Goal: Information Seeking & Learning: Find specific fact

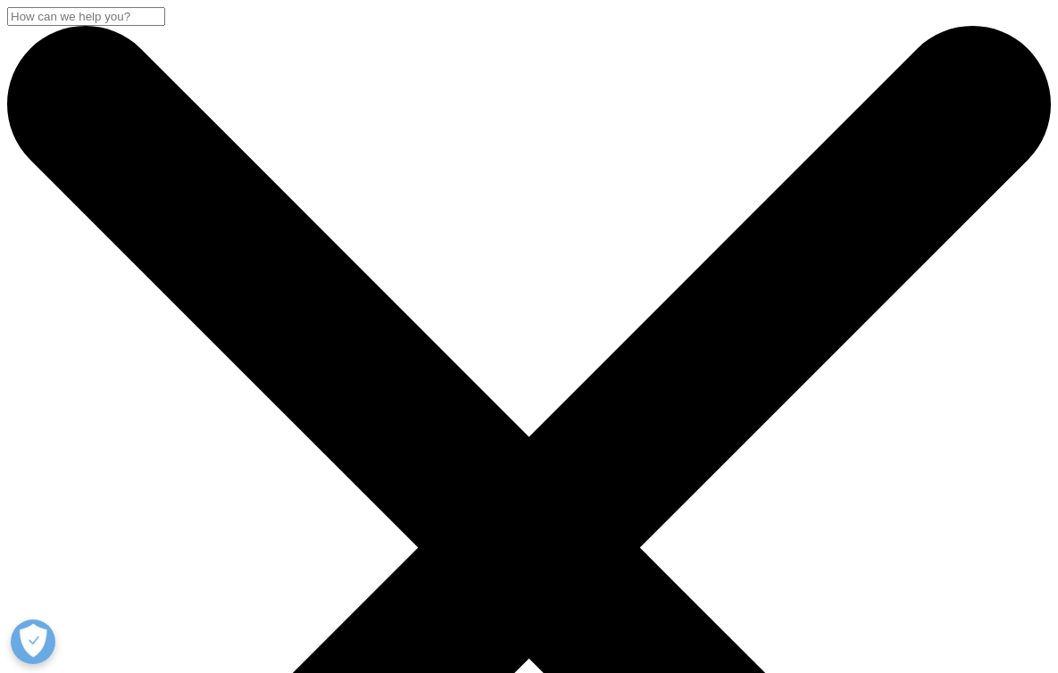
click at [165, 26] on input "Search" at bounding box center [86, 16] width 158 height 19
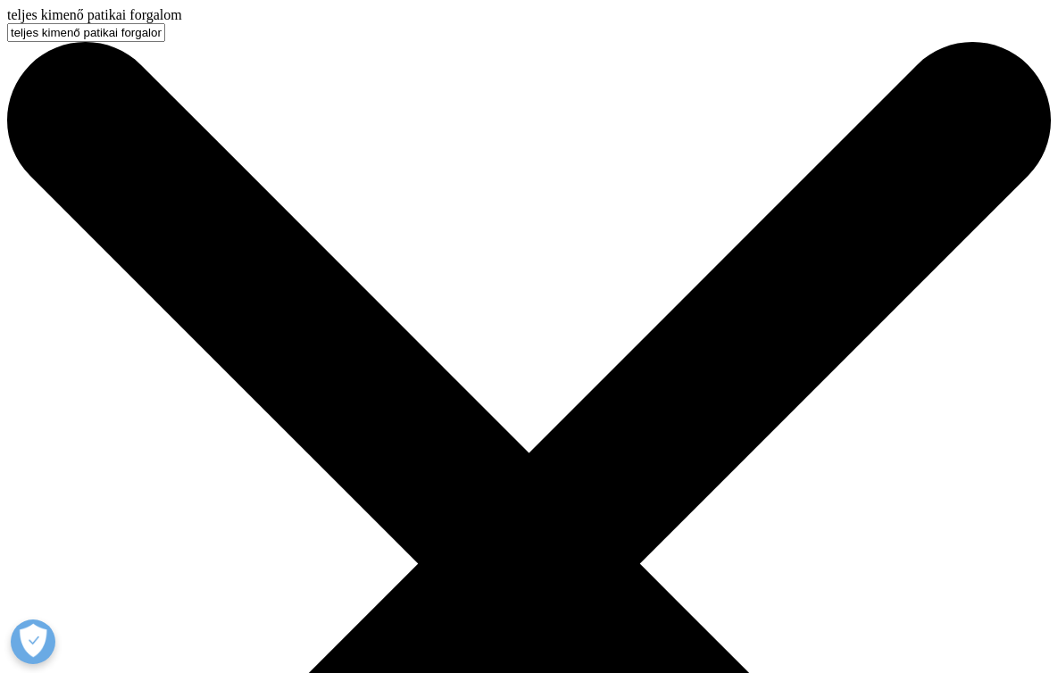
type input "teljes kimenő patikai forgalom"
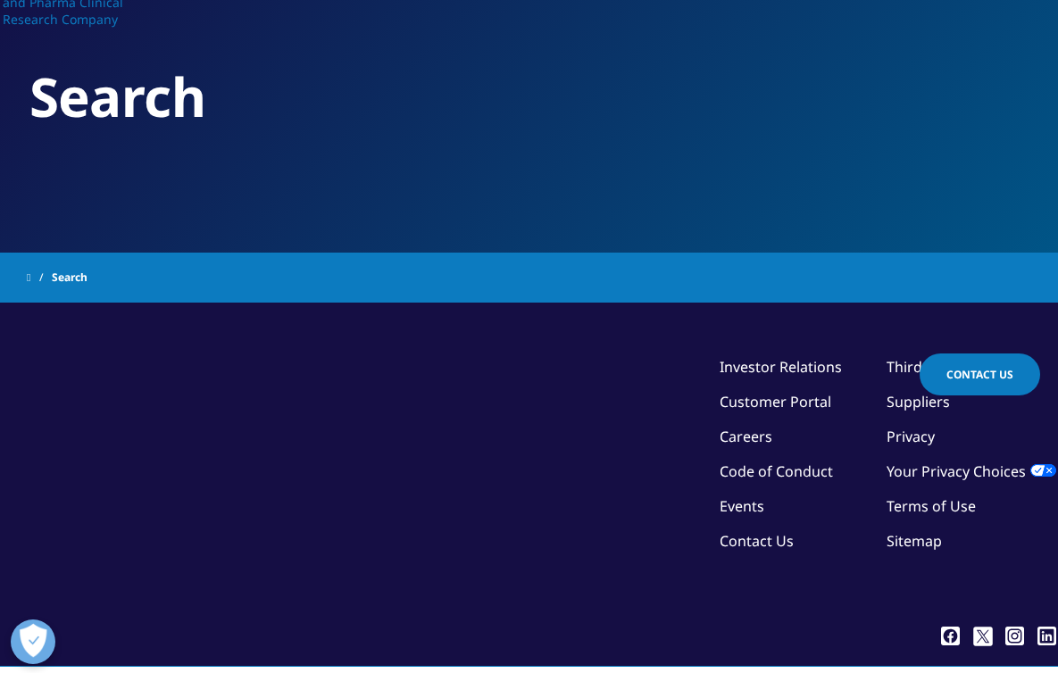
type input "teljes kimenő patikai forgalom"
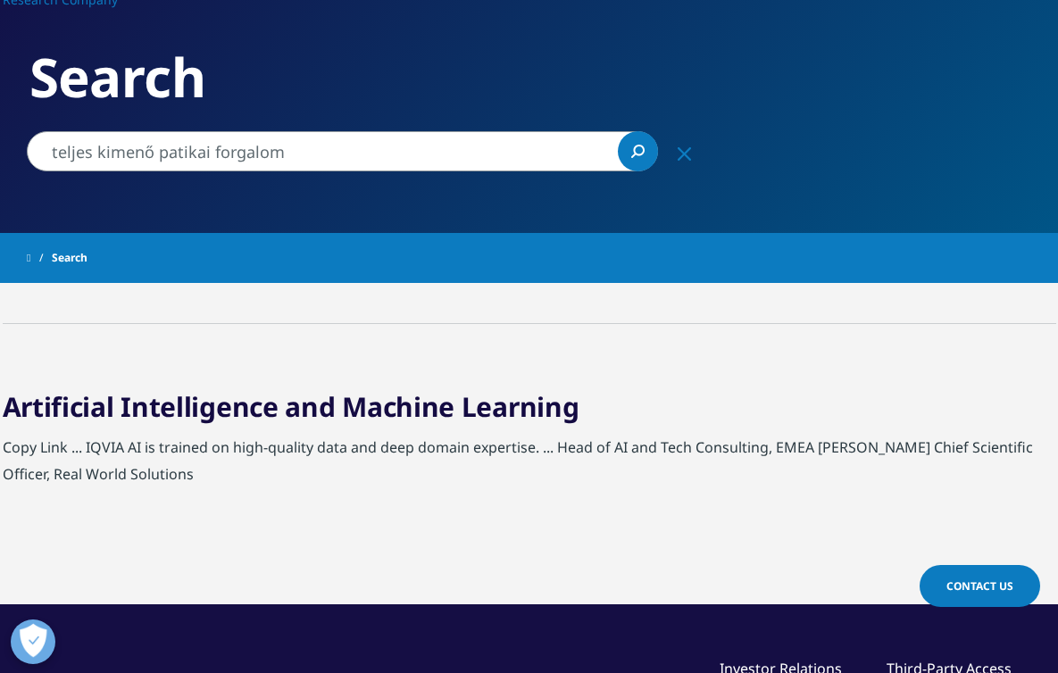
scroll to position [143, 0]
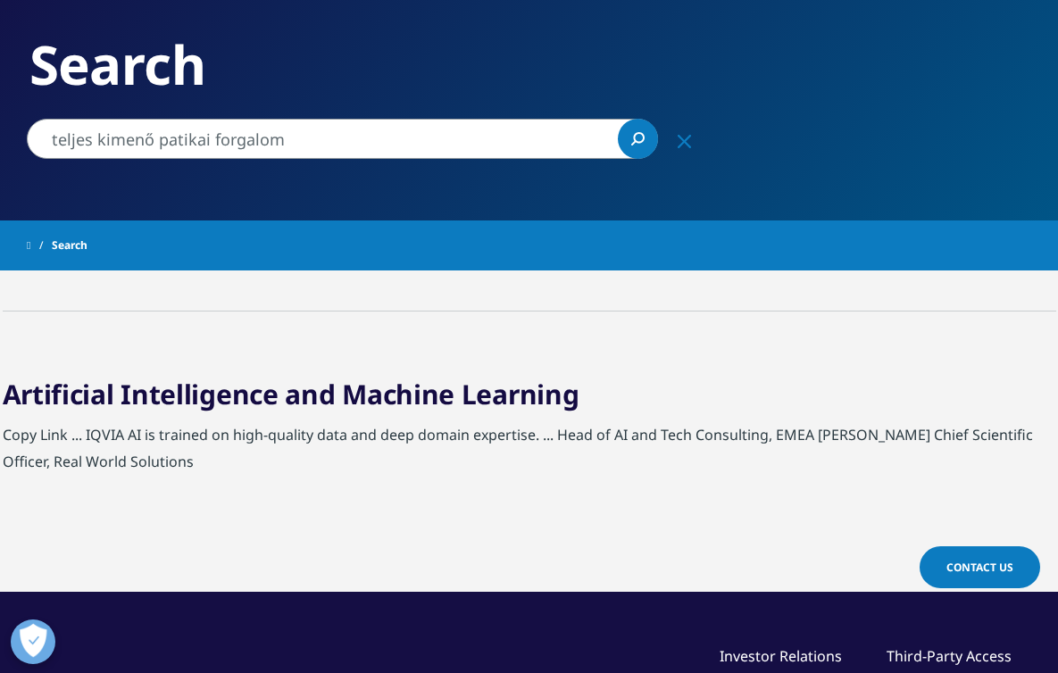
click at [310, 142] on input "teljes kimenő patikai forgalom" at bounding box center [342, 139] width 631 height 40
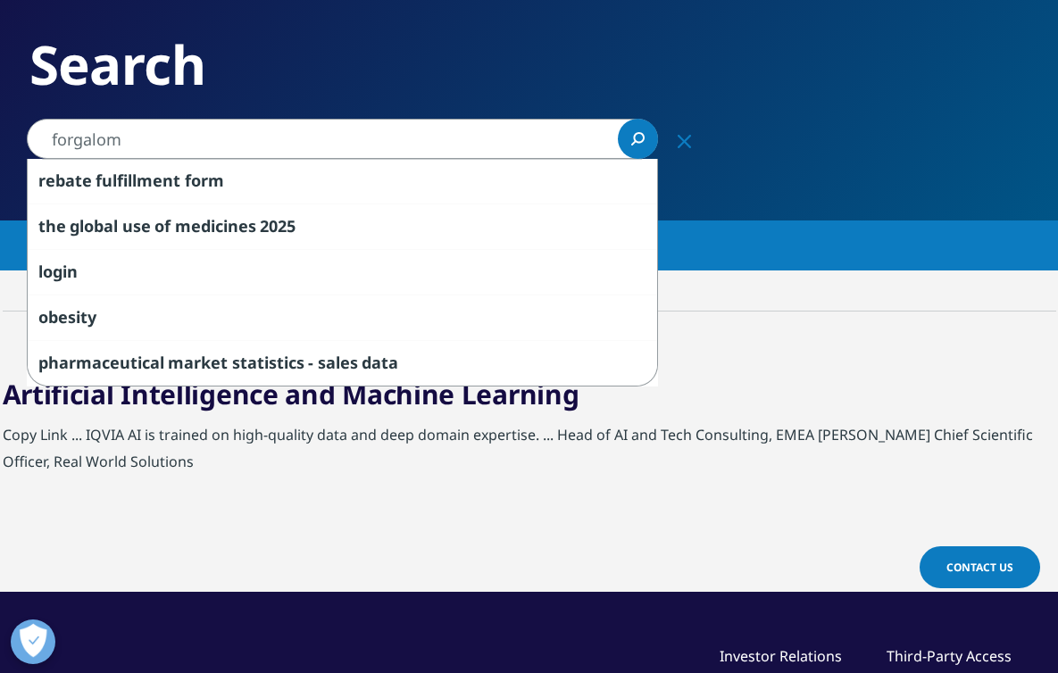
type input "forgalom"
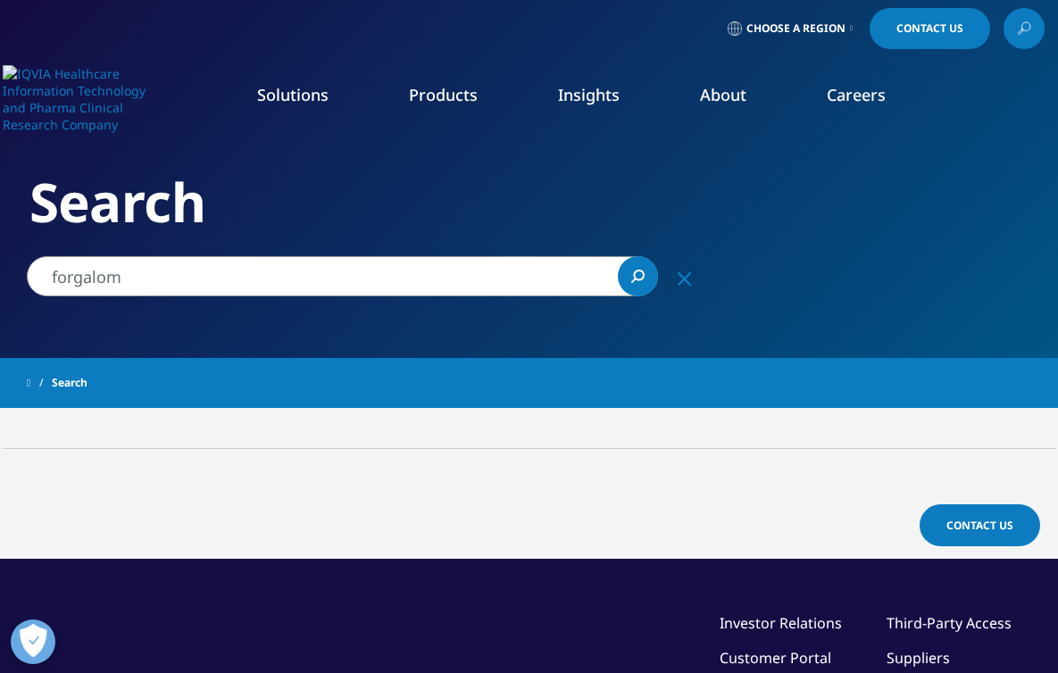
scroll to position [5, 0]
click at [348, 280] on input "forgalom" at bounding box center [342, 276] width 631 height 40
click at [627, 271] on link "Search Loading" at bounding box center [638, 276] width 40 height 40
